Goal: Task Accomplishment & Management: Manage account settings

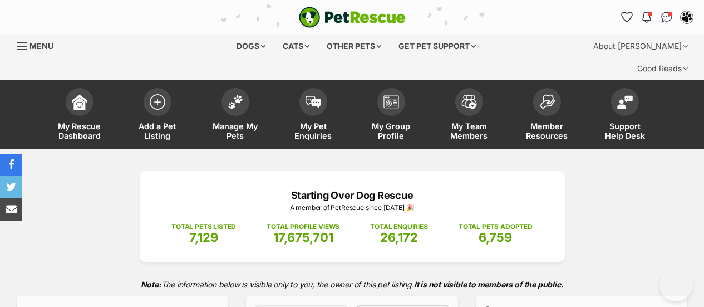
select select "active"
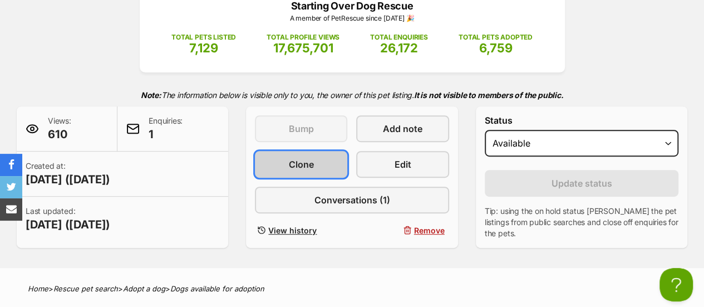
click at [288, 151] on link "Clone" at bounding box center [301, 164] width 92 height 27
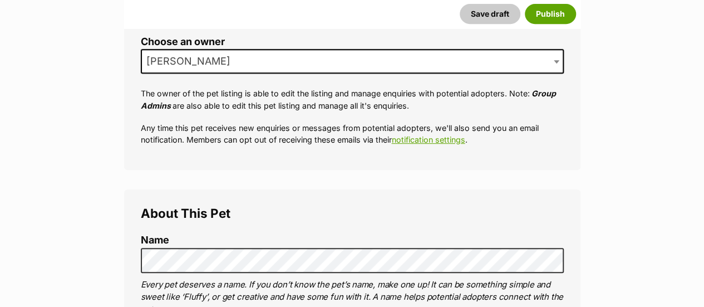
click at [199, 234] on label "Name" at bounding box center [352, 240] width 423 height 12
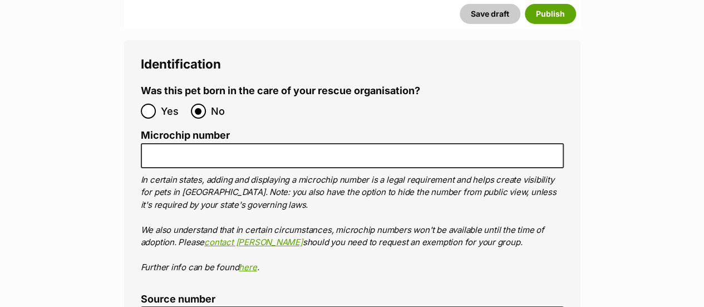
scroll to position [4004, 0]
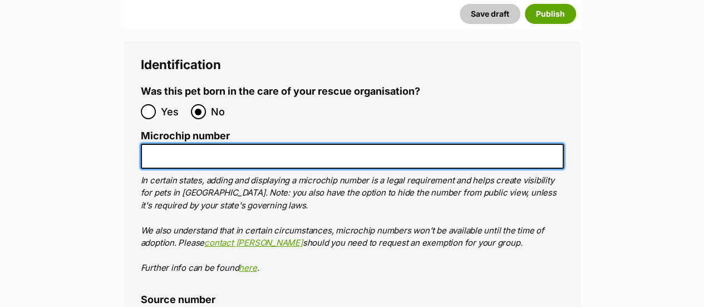
click at [162, 144] on input "Microchip number" at bounding box center [352, 156] width 423 height 25
paste input "🐱 Cats: Not current"
type input "🐱"
paste input "956000017354356"
type input "956000017354356"
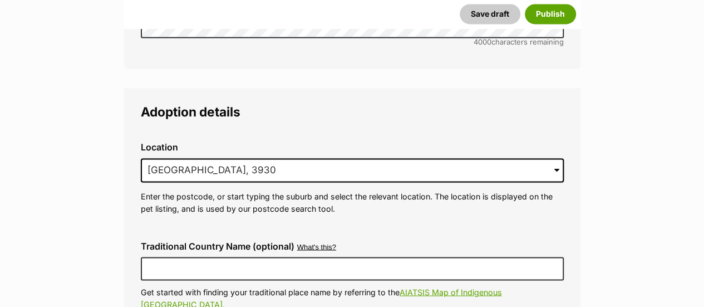
scroll to position [2936, 0]
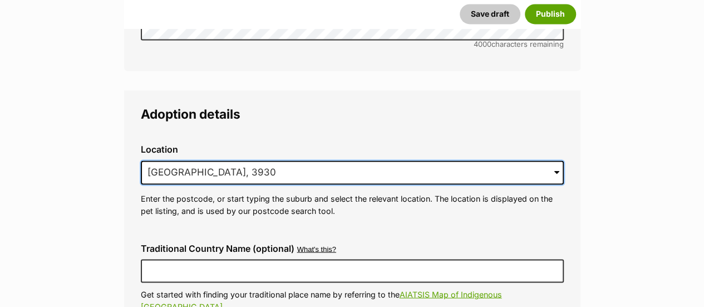
click at [325, 160] on input "Mount Eliza, VIC, 3930" at bounding box center [352, 172] width 423 height 25
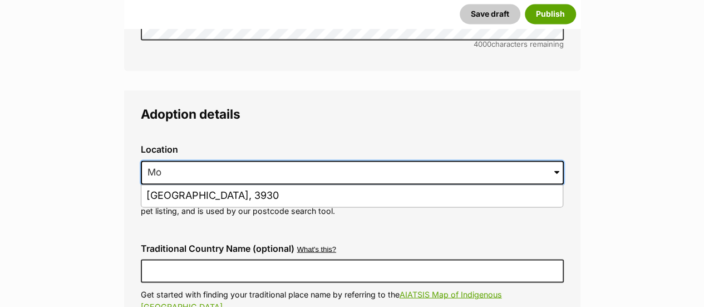
type input "M"
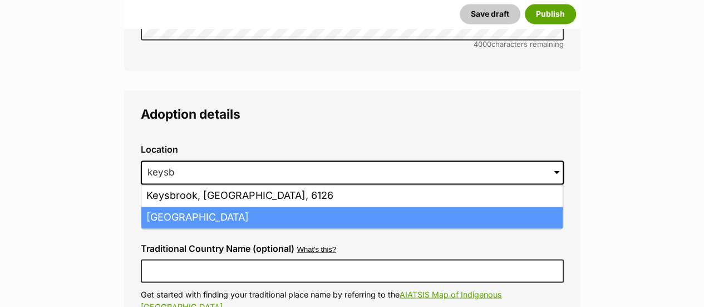
click at [218, 207] on li "Keysborough, Victoria, 3173" at bounding box center [352, 218] width 422 height 22
type input "Keysborough, Victoria, 3173"
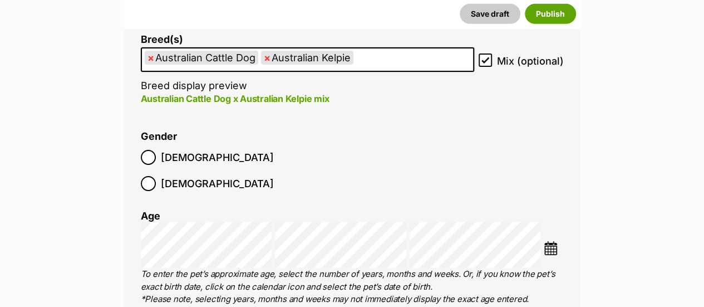
scroll to position [1802, 0]
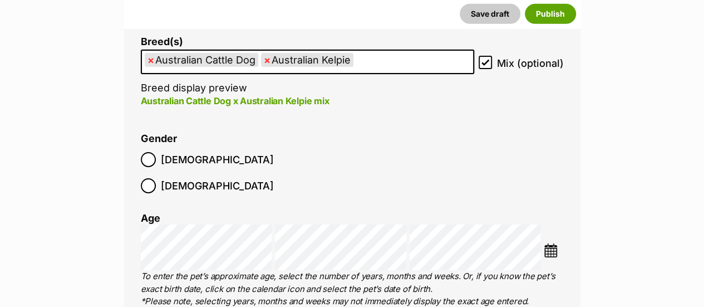
click at [150, 53] on span "×" at bounding box center [151, 60] width 7 height 14
select select "723"
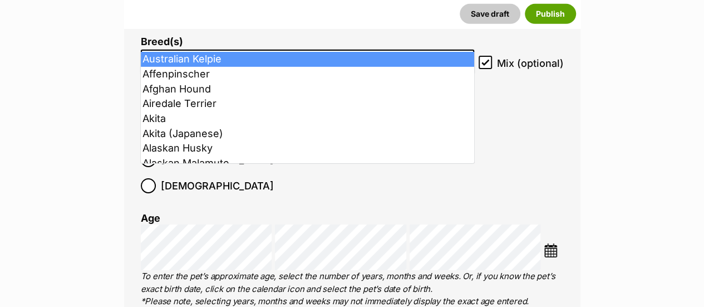
click at [552, 243] on img at bounding box center [551, 250] width 14 height 14
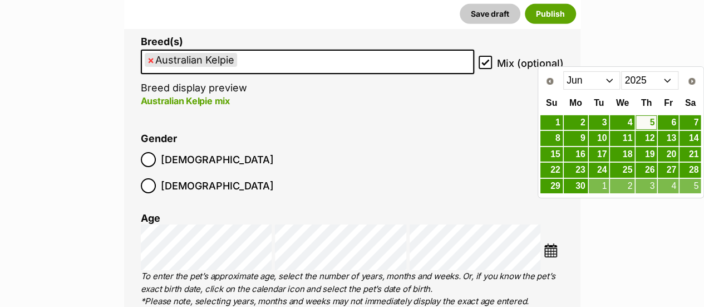
click at [546, 84] on span "Prev" at bounding box center [550, 81] width 9 height 9
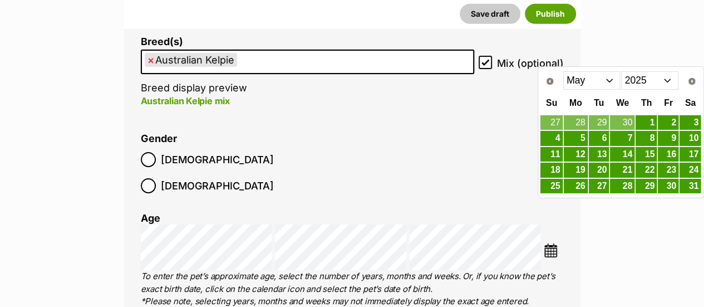
click at [546, 81] on span "Prev" at bounding box center [550, 81] width 9 height 9
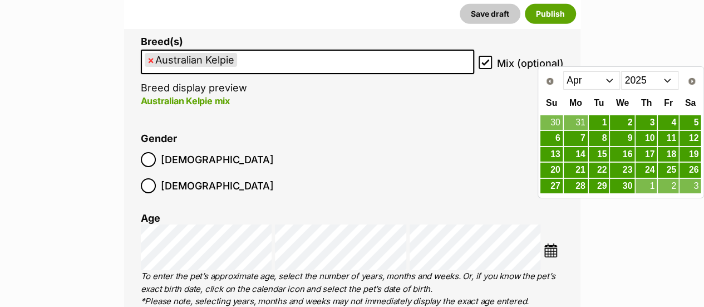
click at [547, 80] on span "Prev" at bounding box center [550, 81] width 9 height 9
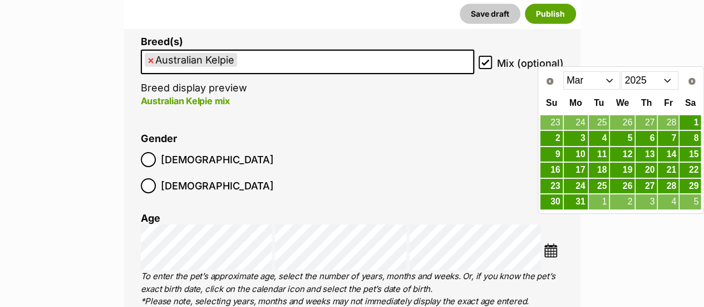
click at [548, 80] on span "Prev" at bounding box center [550, 81] width 9 height 9
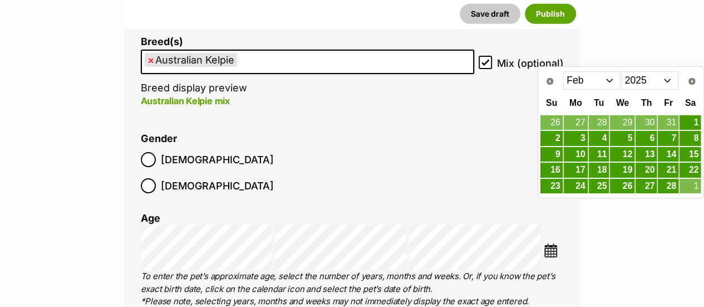
click at [578, 180] on link "24" at bounding box center [576, 186] width 24 height 15
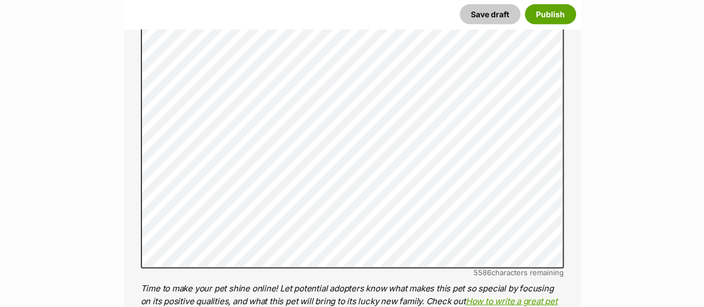
scroll to position [1119, 0]
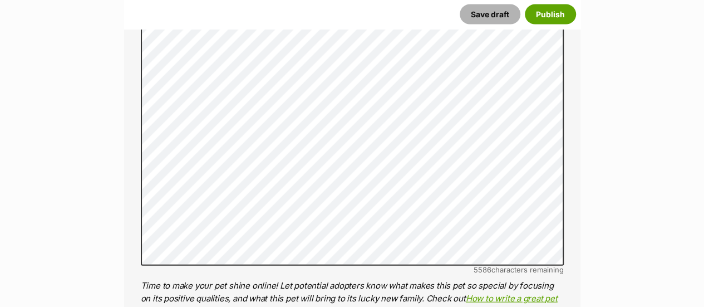
click at [490, 11] on button "Save draft" at bounding box center [490, 14] width 61 height 20
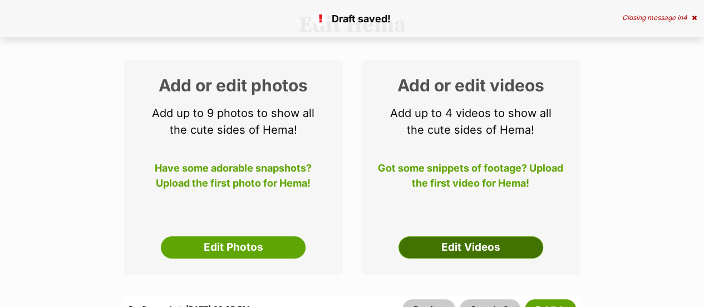
click at [488, 236] on link "Edit Videos" at bounding box center [471, 247] width 145 height 22
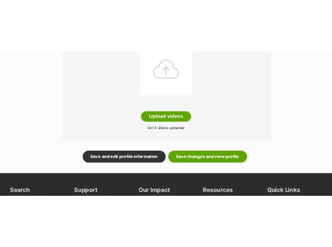
scroll to position [424, 0]
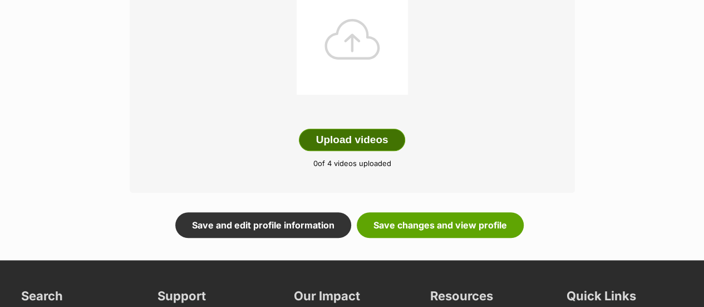
click at [358, 129] on button "Upload videos" at bounding box center [352, 140] width 107 height 22
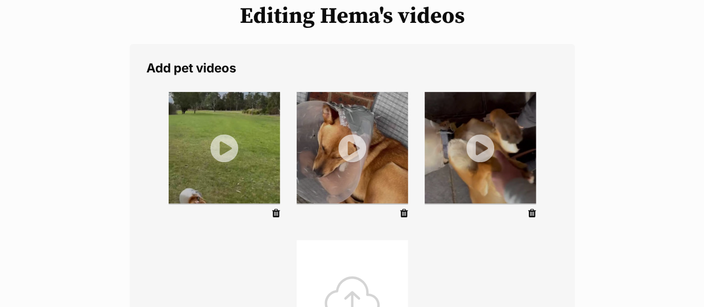
scroll to position [166, 0]
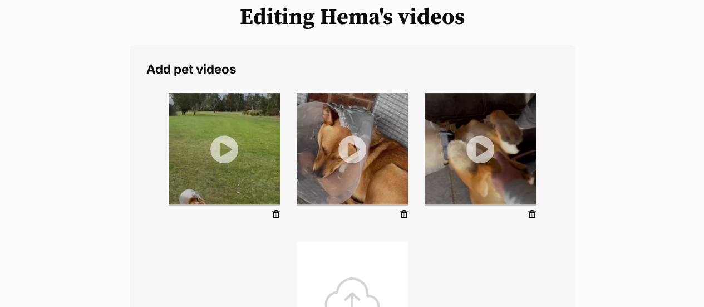
click at [273, 209] on icon at bounding box center [276, 214] width 8 height 10
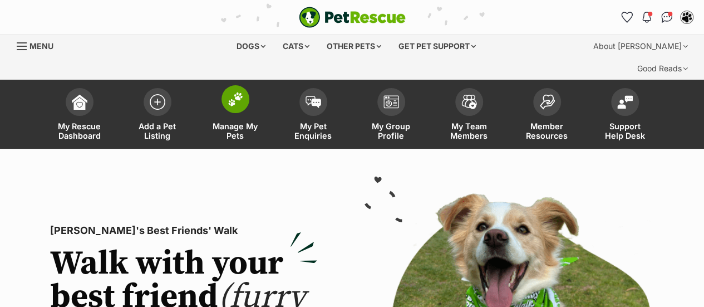
click at [228, 92] on img at bounding box center [236, 99] width 16 height 14
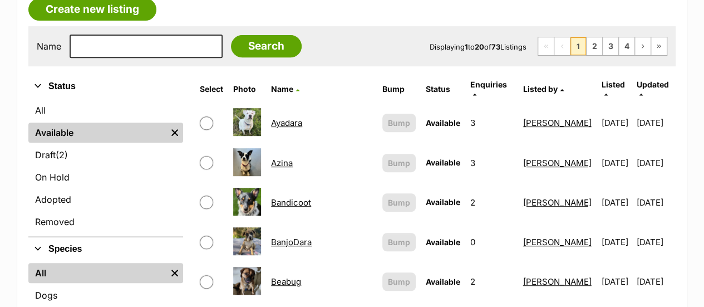
scroll to position [227, 0]
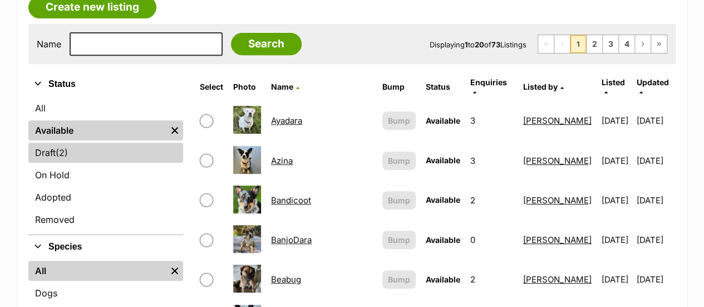
click at [54, 143] on link "Draft (2) Items" at bounding box center [105, 153] width 155 height 20
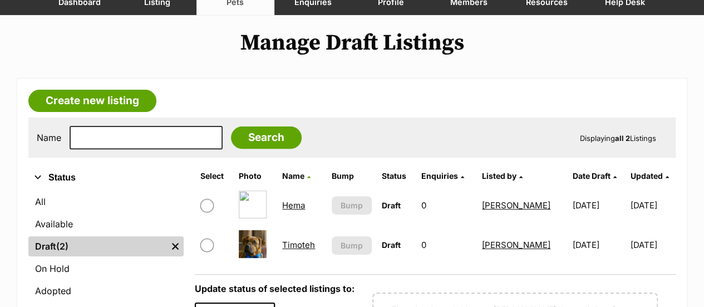
scroll to position [141, 0]
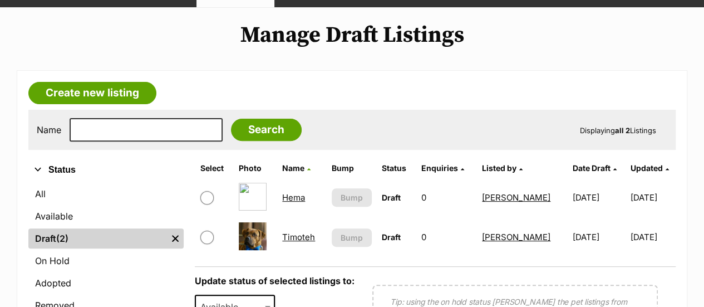
click at [292, 192] on link "Hema" at bounding box center [293, 197] width 23 height 11
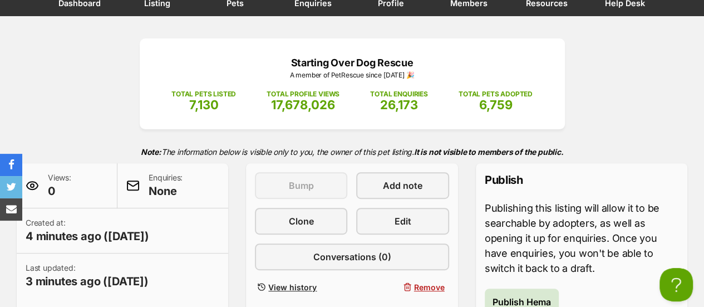
scroll to position [134, 0]
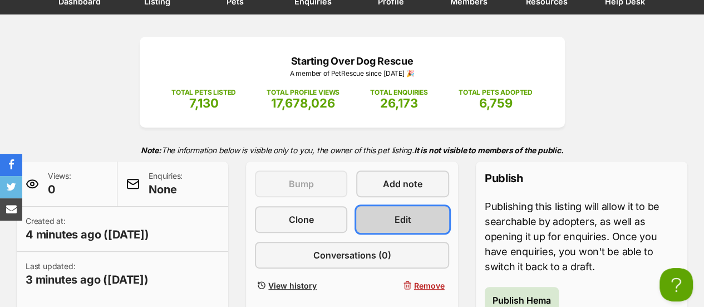
click at [390, 206] on link "Edit" at bounding box center [402, 219] width 92 height 27
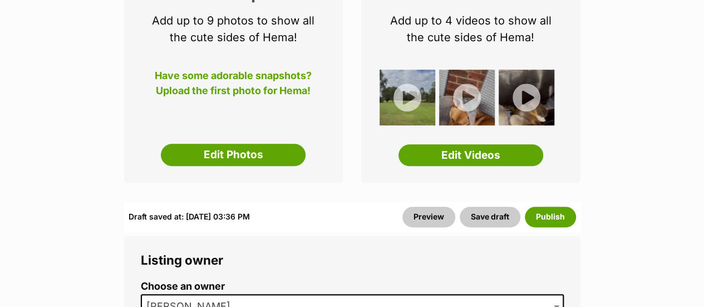
scroll to position [247, 0]
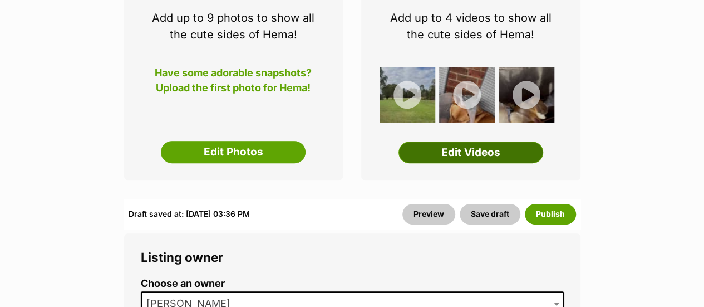
click at [492, 141] on link "Edit Videos" at bounding box center [471, 152] width 145 height 22
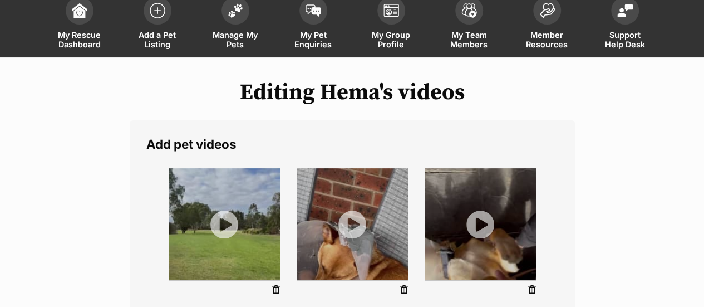
scroll to position [95, 0]
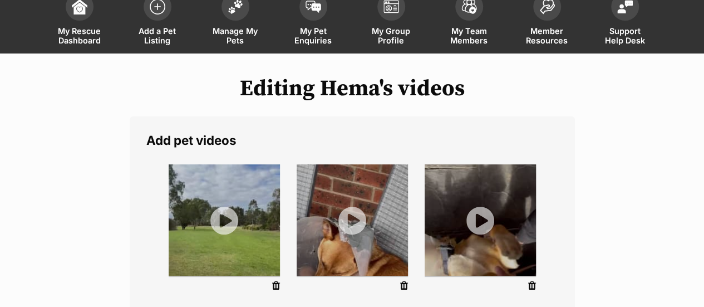
click at [272, 281] on icon at bounding box center [276, 286] width 8 height 10
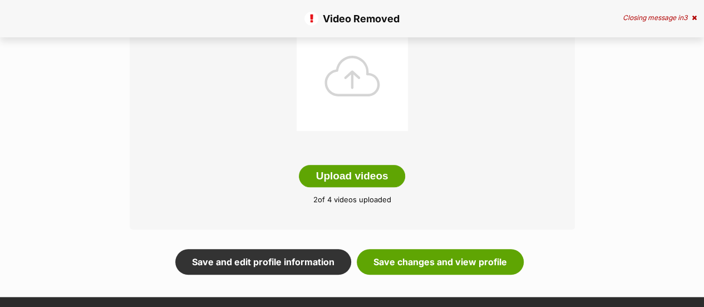
scroll to position [390, 0]
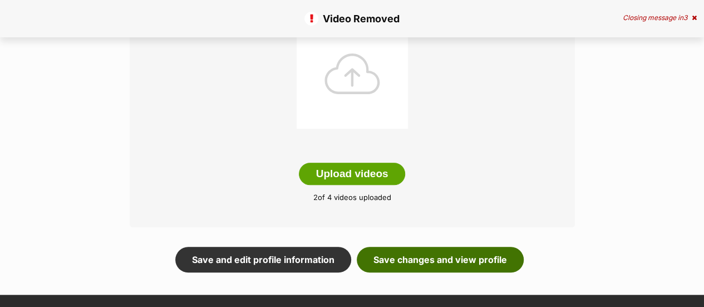
click at [415, 247] on link "Save changes and view profile" at bounding box center [440, 260] width 167 height 26
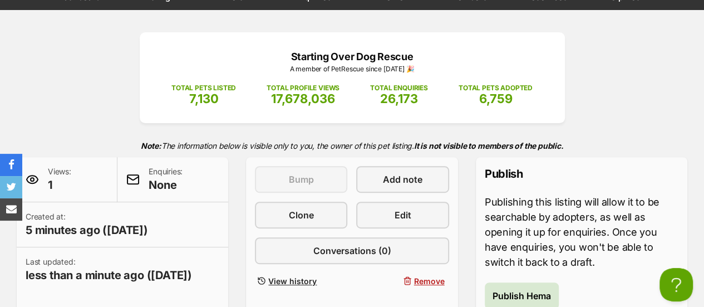
scroll to position [139, 0]
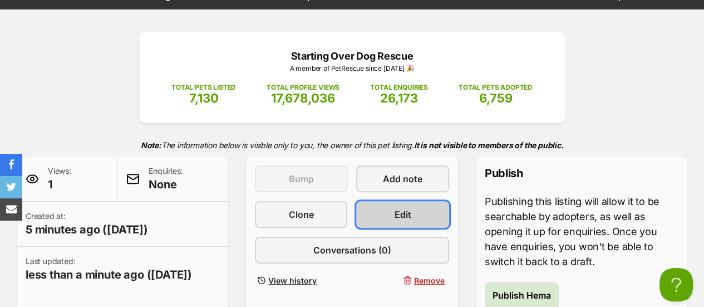
click at [406, 208] on span "Edit" at bounding box center [403, 214] width 17 height 13
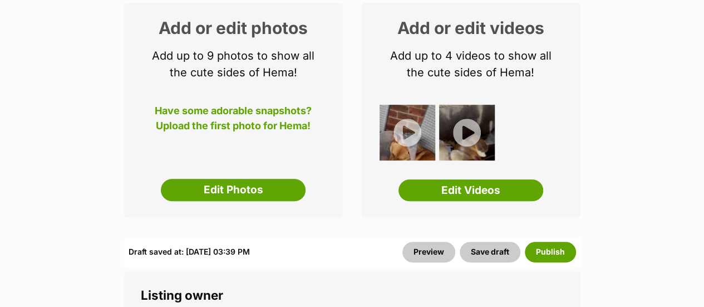
scroll to position [213, 0]
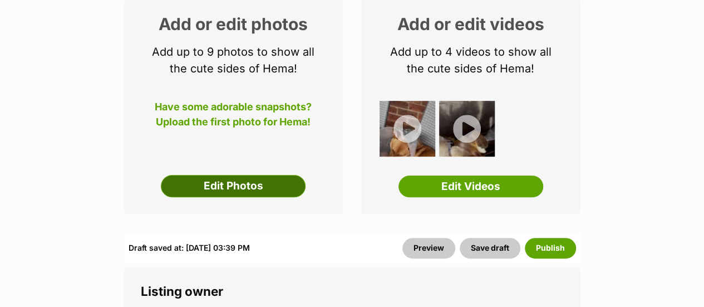
click at [247, 175] on link "Edit Photos" at bounding box center [233, 186] width 145 height 22
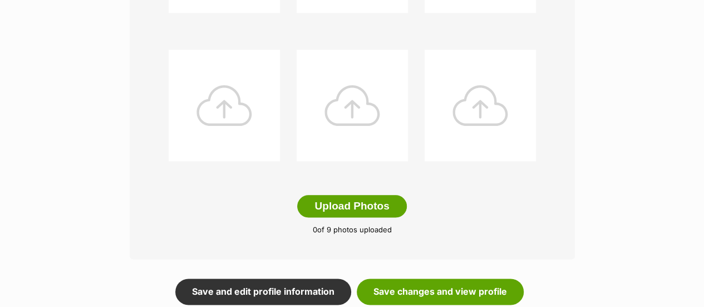
scroll to position [580, 0]
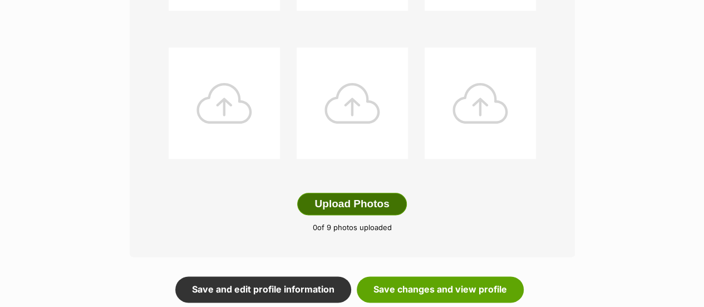
click at [346, 193] on button "Upload Photos" at bounding box center [351, 204] width 109 height 22
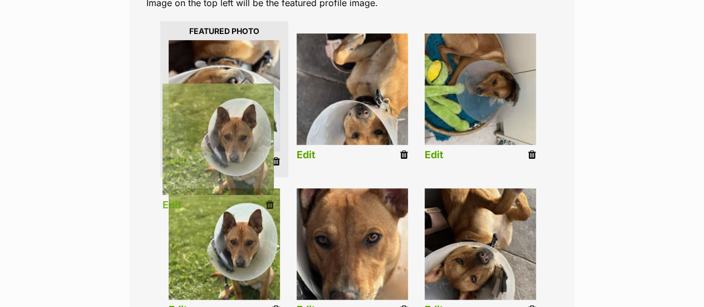
scroll to position [285, 0]
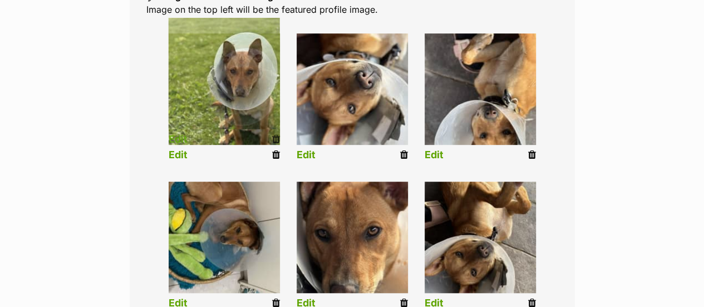
click at [179, 149] on link "Edit" at bounding box center [178, 155] width 19 height 12
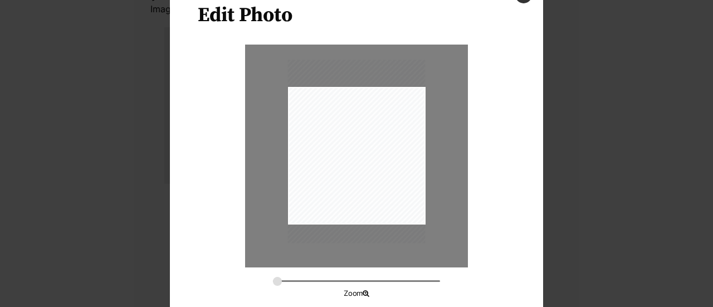
scroll to position [60, 0]
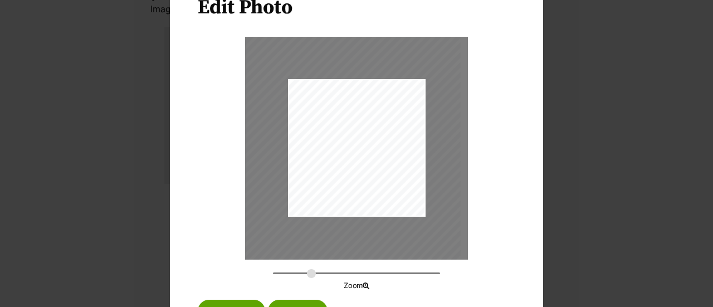
type input "0.5348"
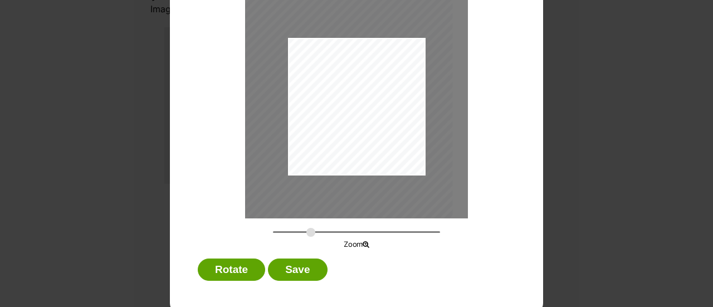
scroll to position [108, 0]
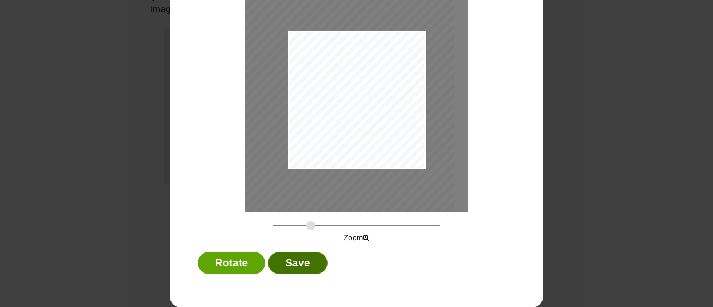
click at [290, 264] on button "Save" at bounding box center [297, 263] width 59 height 22
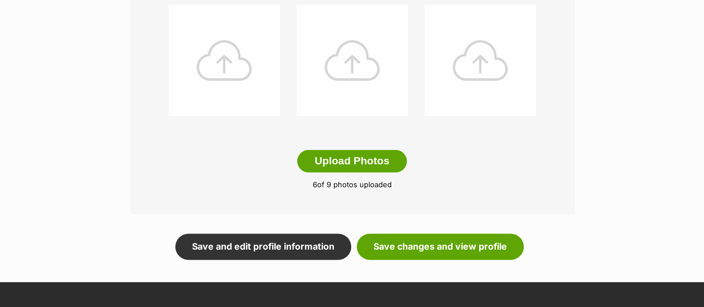
scroll to position [631, 0]
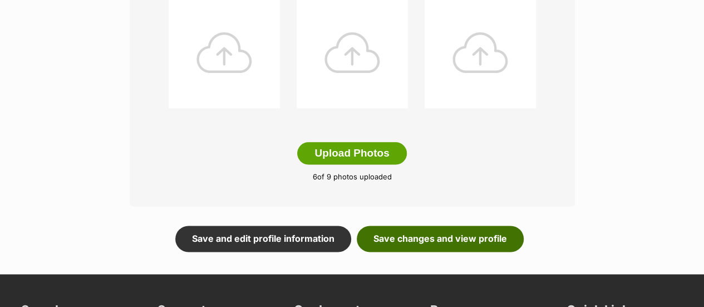
click at [443, 226] on link "Save changes and view profile" at bounding box center [440, 239] width 167 height 26
